Goal: Task Accomplishment & Management: Manage account settings

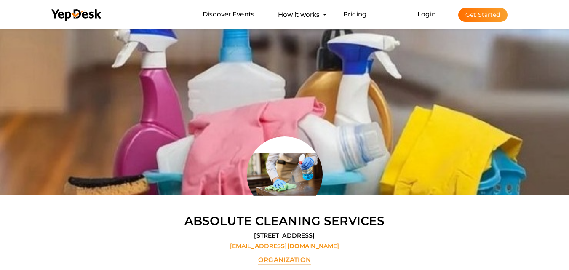
click at [481, 12] on button "Get Started" at bounding box center [482, 15] width 49 height 14
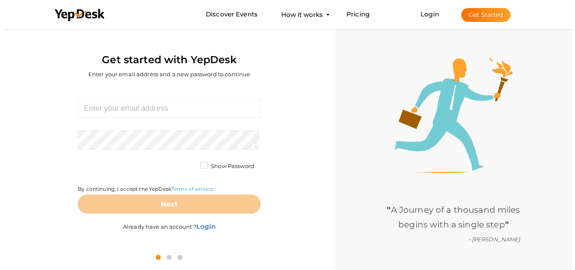
scroll to position [27, 0]
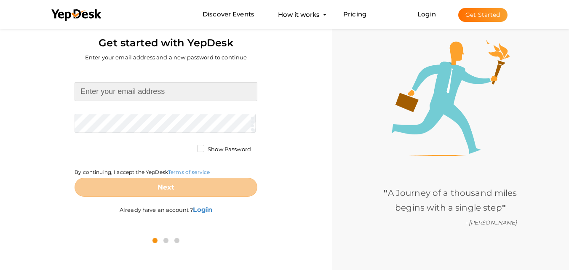
type input "[EMAIL_ADDRESS][DOMAIN_NAME]"
click at [206, 147] on form "[EMAIL_ADDRESS][DOMAIN_NAME] Required. Invalid email. Checking You already have…" at bounding box center [166, 139] width 183 height 114
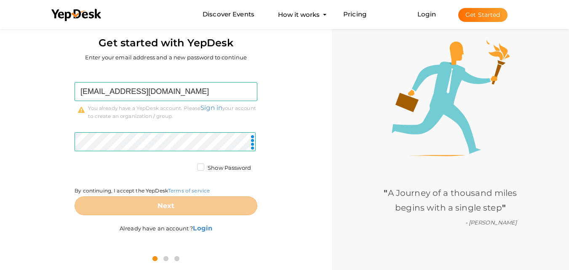
click at [202, 164] on label "Show Password" at bounding box center [224, 168] width 54 height 8
click at [189, 165] on input "Show Password" at bounding box center [189, 165] width 0 height 0
drag, startPoint x: 72, startPoint y: 193, endPoint x: 71, endPoint y: 189, distance: 4.9
click at [73, 193] on div "[EMAIL_ADDRESS][DOMAIN_NAME] Required. Invalid email. Checking You already have…" at bounding box center [165, 158] width 319 height 179
click at [70, 186] on div "[EMAIL_ADDRESS][DOMAIN_NAME] Required. Invalid email. Checking You already have…" at bounding box center [165, 158] width 319 height 179
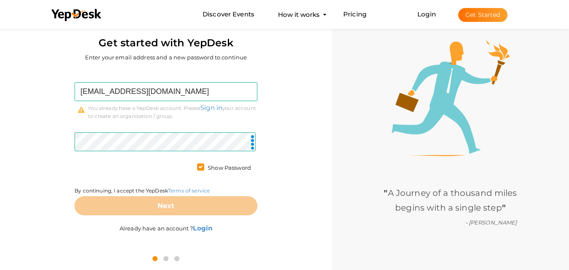
click at [72, 188] on div "[EMAIL_ADDRESS][DOMAIN_NAME] Required. Invalid email. Checking You already have…" at bounding box center [165, 158] width 319 height 179
click at [74, 189] on div "[EMAIL_ADDRESS][DOMAIN_NAME] Required. Invalid email. Checking You already have…" at bounding box center [165, 158] width 319 height 179
click at [132, 193] on form "[EMAIL_ADDRESS][DOMAIN_NAME] Required. Invalid email. Checking You already have…" at bounding box center [166, 148] width 183 height 133
click at [88, 187] on label "By continuing, I accept the YepDesk Terms of service" at bounding box center [142, 190] width 135 height 7
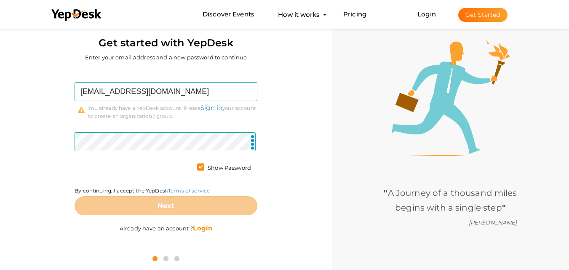
click at [205, 227] on b "Login" at bounding box center [202, 228] width 19 height 8
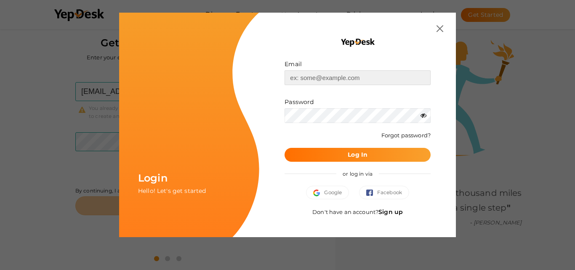
type input "[EMAIL_ADDRESS][DOMAIN_NAME]"
click at [335, 152] on button "Log In" at bounding box center [358, 155] width 146 height 14
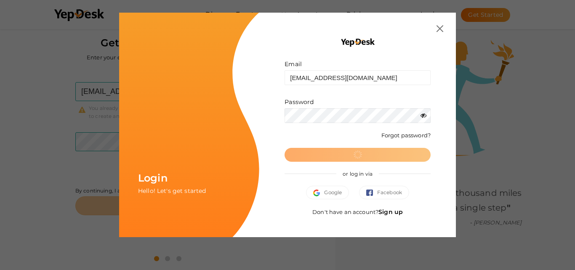
scroll to position [0, 0]
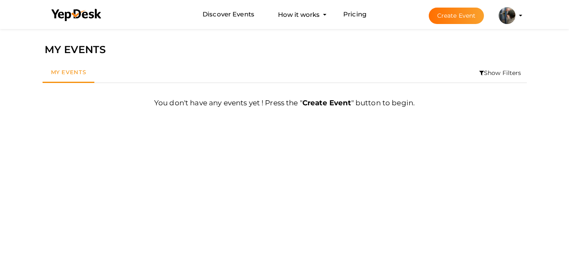
click at [511, 20] on img at bounding box center [506, 15] width 17 height 17
